Goal: Information Seeking & Learning: Learn about a topic

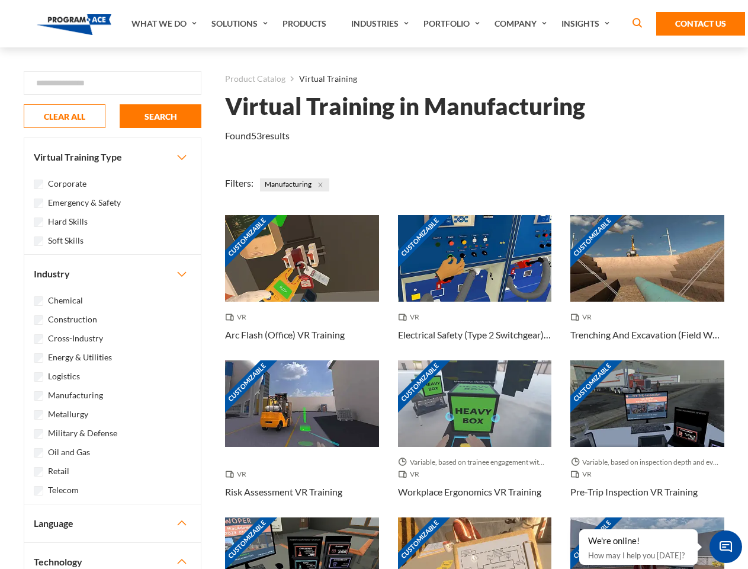
click at [165, 24] on link "What We Do" at bounding box center [166, 23] width 80 height 47
click at [241, 24] on link "Solutions" at bounding box center [241, 23] width 71 height 47
click at [382, 24] on link "Industries" at bounding box center [381, 23] width 72 height 47
click at [523, 24] on link "Company" at bounding box center [522, 23] width 67 height 47
click at [588, 24] on link "Insights" at bounding box center [587, 23] width 63 height 47
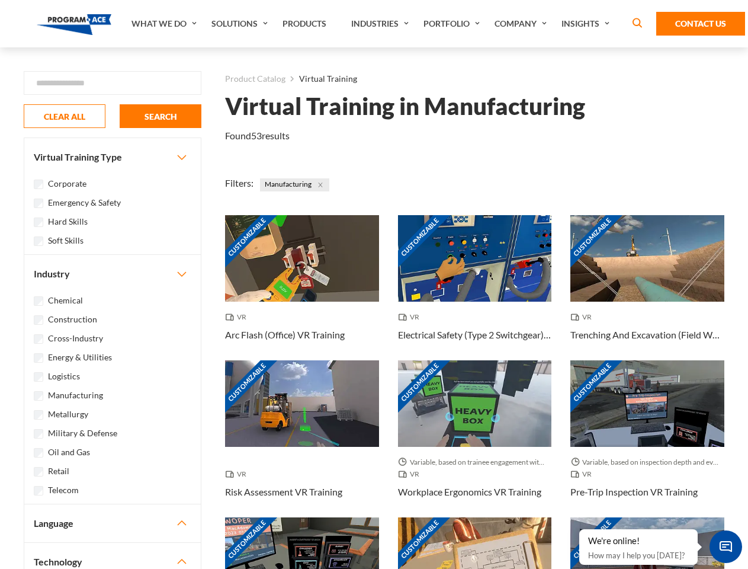
click at [0, 0] on div "Blog White Papers News" at bounding box center [0, 0] width 0 height 0
click at [0, 0] on strong "How Virtual Learning Can Enhance Workforce Productivity: A Guide for L&D Manage…" at bounding box center [0, 0] width 0 height 0
click at [726, 546] on span "Minimize live chat window" at bounding box center [725, 546] width 43 height 43
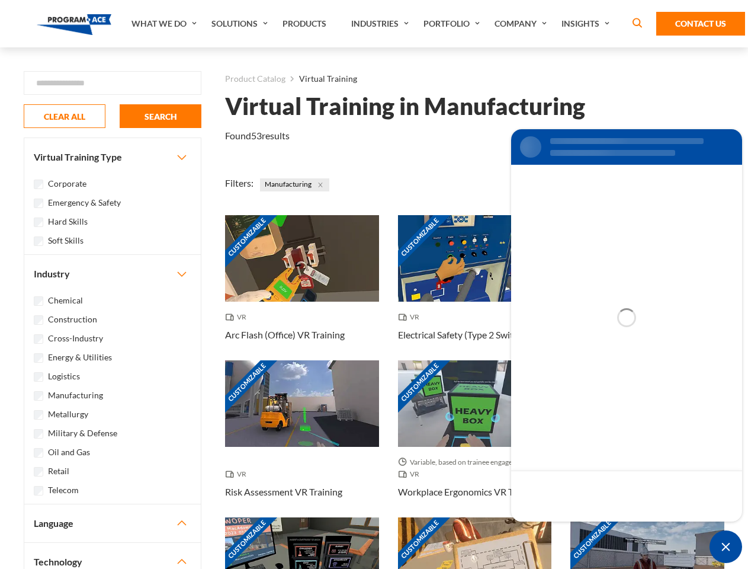
click at [580, 530] on div "Customizable" at bounding box center [647, 560] width 154 height 86
